Goal: Obtain resource: Download file/media

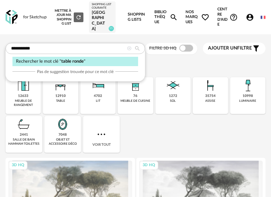
type input "**********"
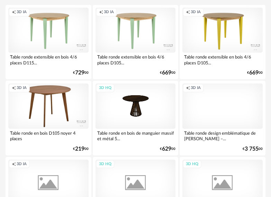
scroll to position [139, 0]
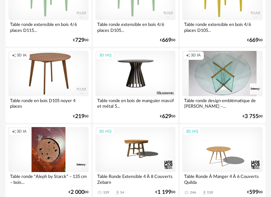
click at [142, 80] on div "3D HQ" at bounding box center [136, 73] width 80 height 45
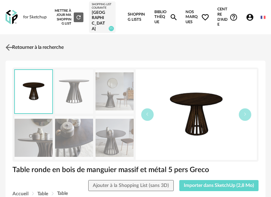
click at [10, 48] on img at bounding box center [9, 48] width 10 height 10
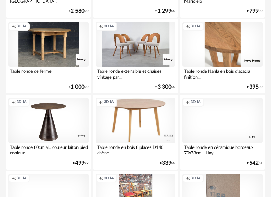
scroll to position [416, 0]
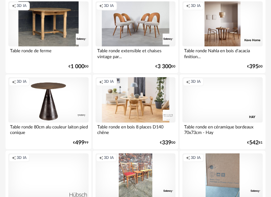
click at [142, 107] on div "Creation icon 3D IA" at bounding box center [136, 99] width 80 height 45
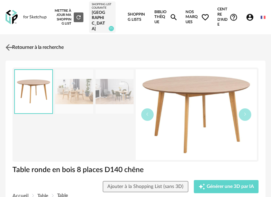
click at [12, 51] on img at bounding box center [9, 48] width 10 height 10
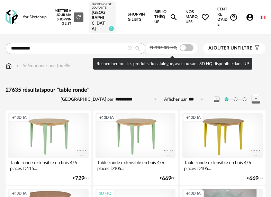
click at [189, 50] on span at bounding box center [187, 47] width 14 height 7
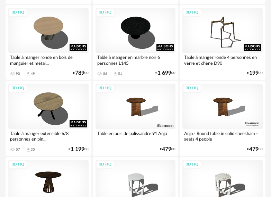
scroll to position [416, 0]
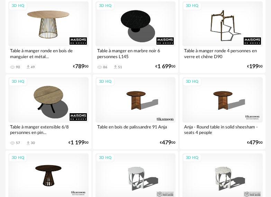
click at [55, 31] on div "3D HQ" at bounding box center [48, 23] width 80 height 45
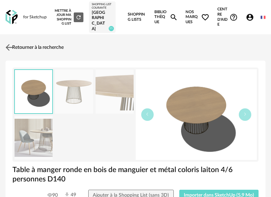
click at [7, 51] on img at bounding box center [9, 48] width 10 height 10
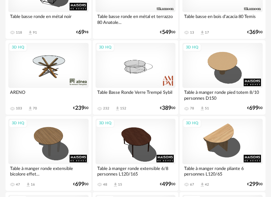
scroll to position [1317, 0]
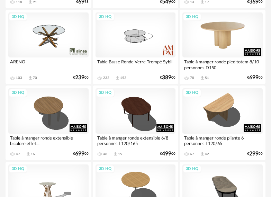
click at [218, 39] on div "3D HQ" at bounding box center [223, 34] width 80 height 45
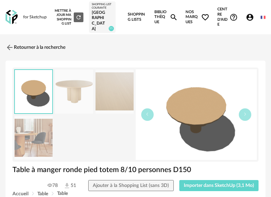
click at [83, 101] on img at bounding box center [74, 92] width 38 height 44
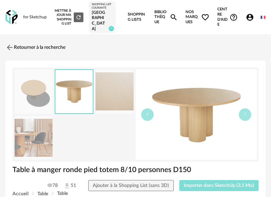
click at [223, 188] on span "Importer dans SketchUp (3,1 Mo)" at bounding box center [219, 185] width 70 height 5
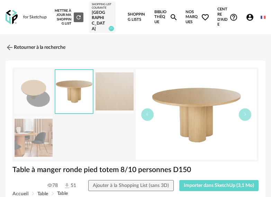
click at [38, 153] on img at bounding box center [34, 138] width 38 height 44
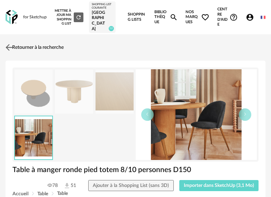
click at [23, 51] on link "Retourner à la recherche" at bounding box center [34, 47] width 60 height 15
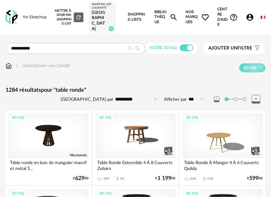
click at [130, 51] on icon at bounding box center [130, 48] width 5 height 5
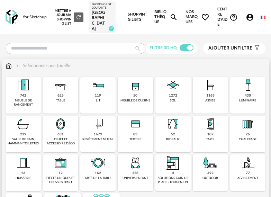
click at [207, 98] on div "1163" at bounding box center [211, 96] width 8 height 5
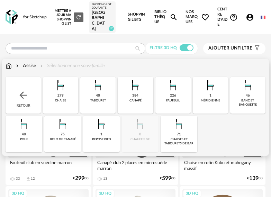
click at [67, 93] on img at bounding box center [60, 85] width 17 height 17
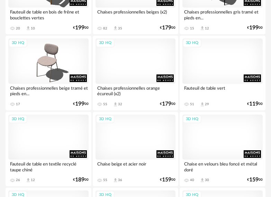
scroll to position [451, 0]
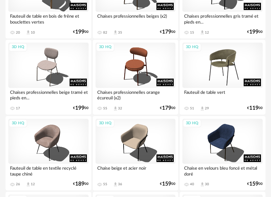
click at [225, 68] on div "3D HQ" at bounding box center [223, 65] width 80 height 45
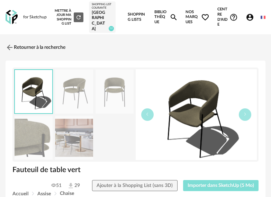
click at [211, 191] on button "Importer dans SketchUp (5 Mo)" at bounding box center [221, 185] width 76 height 11
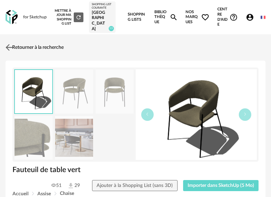
click at [41, 49] on link "Retourner à la recherche" at bounding box center [34, 47] width 60 height 15
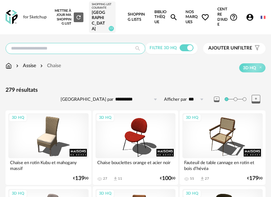
click at [124, 50] on input "text" at bounding box center [76, 48] width 140 height 11
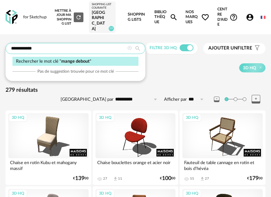
type input "**********"
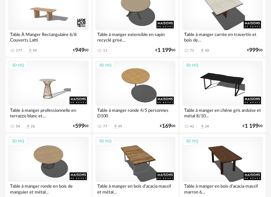
scroll to position [243, 0]
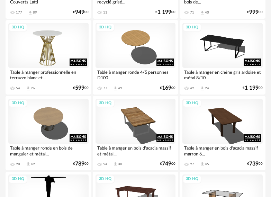
click at [53, 60] on div "3D HQ" at bounding box center [48, 45] width 80 height 45
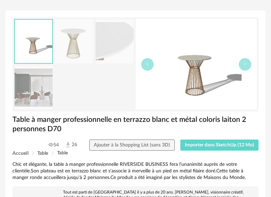
scroll to position [35, 0]
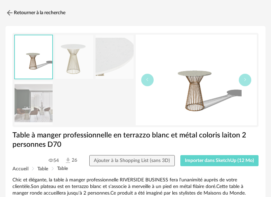
click at [44, 114] on img at bounding box center [34, 103] width 38 height 44
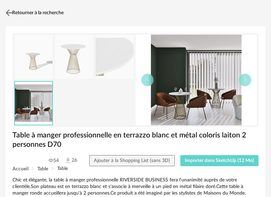
click at [9, 13] on img at bounding box center [9, 13] width 10 height 10
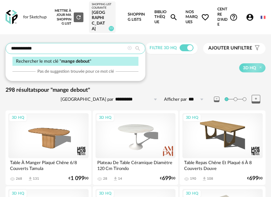
drag, startPoint x: 50, startPoint y: 54, endPoint x: 9, endPoint y: 58, distance: 40.4
click at [9, 54] on div "**********" at bounding box center [76, 48] width 140 height 11
drag, startPoint x: -20, startPoint y: 44, endPoint x: 21, endPoint y: 44, distance: 40.9
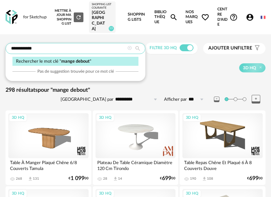
drag, startPoint x: 43, startPoint y: 54, endPoint x: -35, endPoint y: 52, distance: 78.0
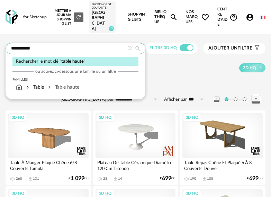
type input "**********"
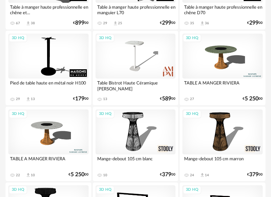
scroll to position [312, 0]
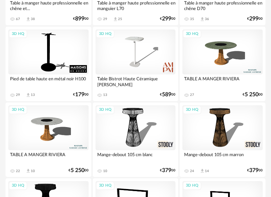
click at [226, 133] on div "3D HQ" at bounding box center [223, 127] width 80 height 45
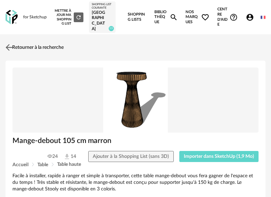
click at [9, 51] on img at bounding box center [9, 48] width 10 height 10
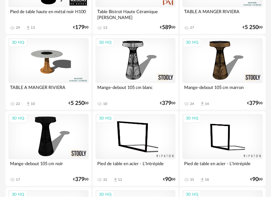
scroll to position [381, 0]
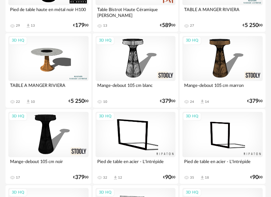
click at [218, 76] on div "3D HQ" at bounding box center [223, 58] width 80 height 45
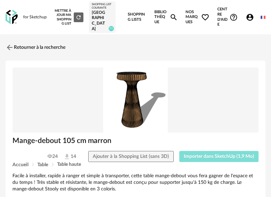
click at [219, 162] on button "Importer dans SketchUp (1,9 Mo)" at bounding box center [220, 156] width 80 height 11
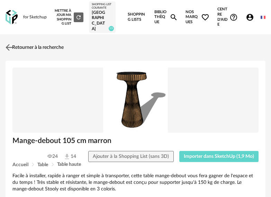
click at [43, 53] on link "Retourner à la recherche" at bounding box center [34, 47] width 60 height 15
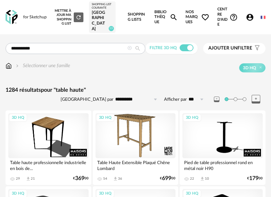
click at [129, 51] on icon at bounding box center [130, 48] width 5 height 5
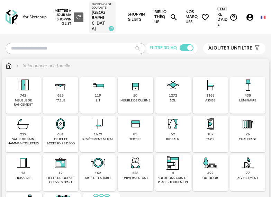
click at [208, 94] on img at bounding box center [210, 85] width 17 height 17
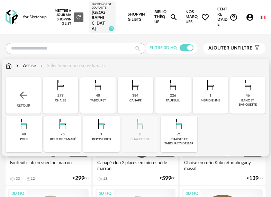
click at [184, 132] on img at bounding box center [179, 124] width 17 height 17
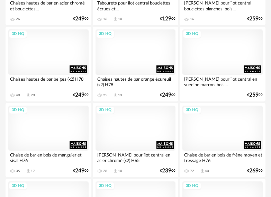
scroll to position [173, 0]
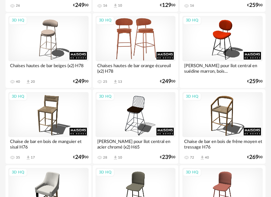
click at [134, 27] on div "3D HQ" at bounding box center [136, 38] width 80 height 45
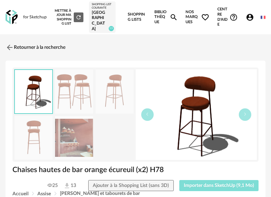
click at [229, 188] on span "Importer dans SketchUp (9,1 Mo)" at bounding box center [219, 185] width 70 height 5
